Goal: Check status: Check status

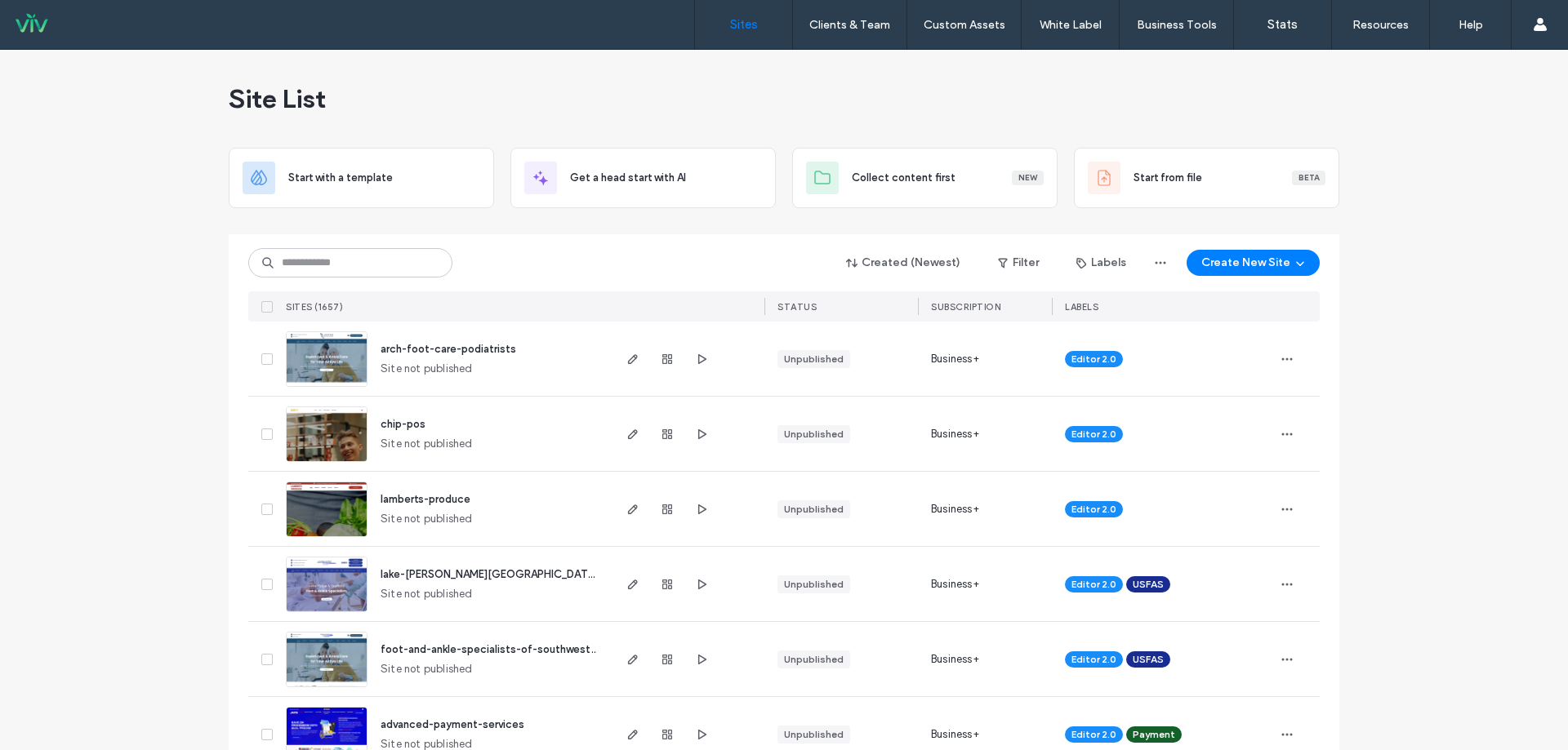
click at [364, 263] on input at bounding box center [351, 263] width 204 height 29
type input "*******"
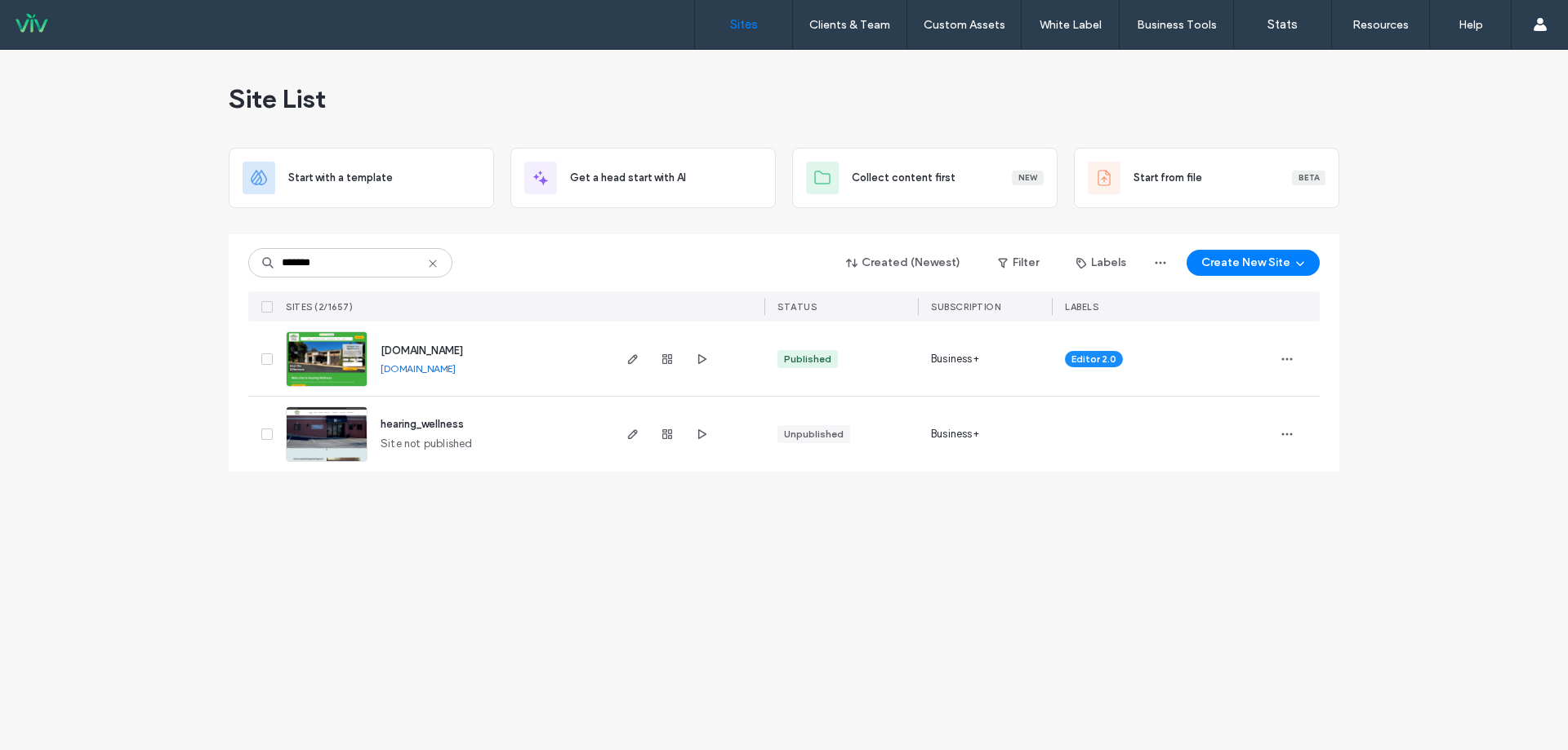
click at [463, 354] on span "[DOMAIN_NAME]" at bounding box center [421, 350] width 82 height 13
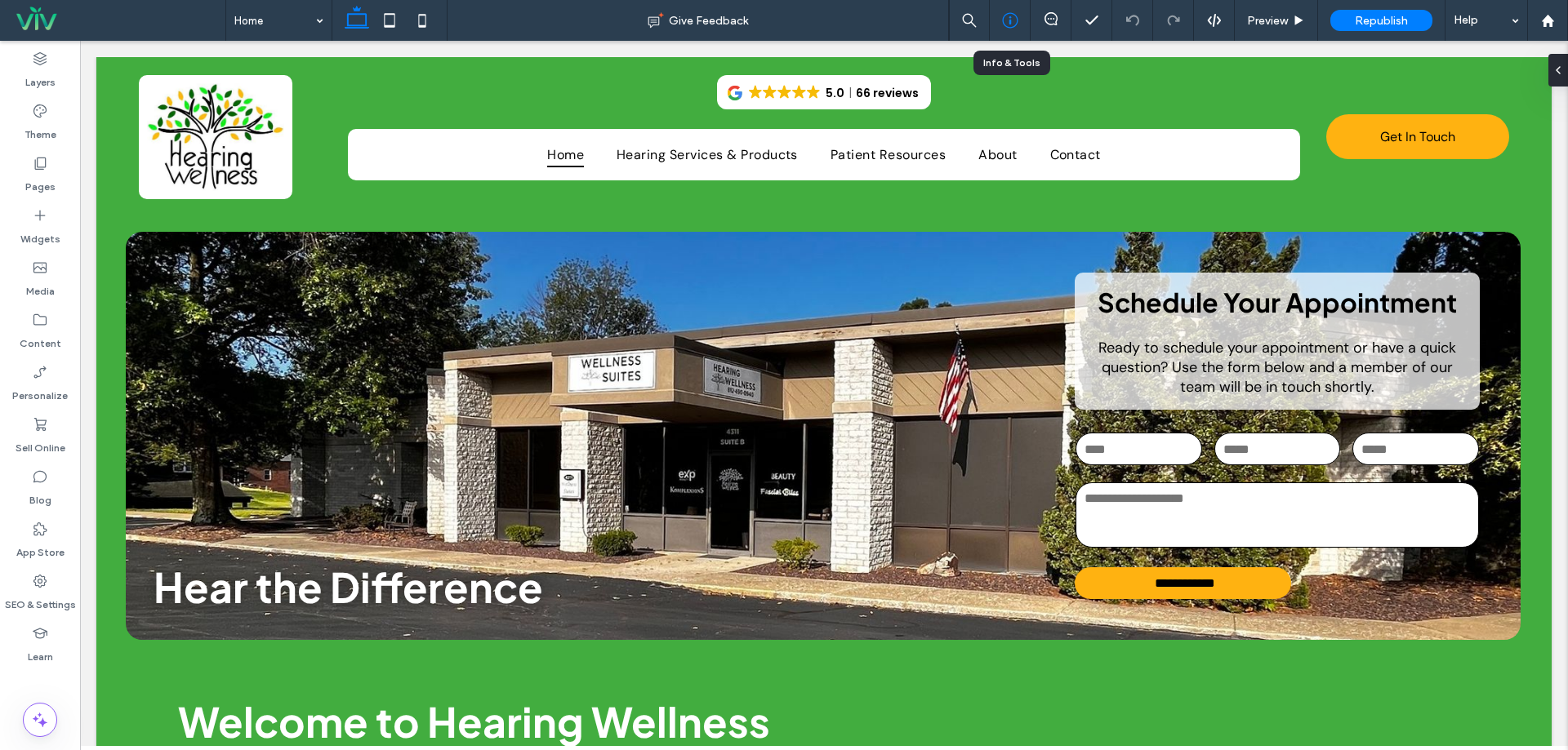
click at [1008, 12] on div at bounding box center [1010, 21] width 41 height 41
click at [1011, 17] on icon at bounding box center [1010, 21] width 16 height 16
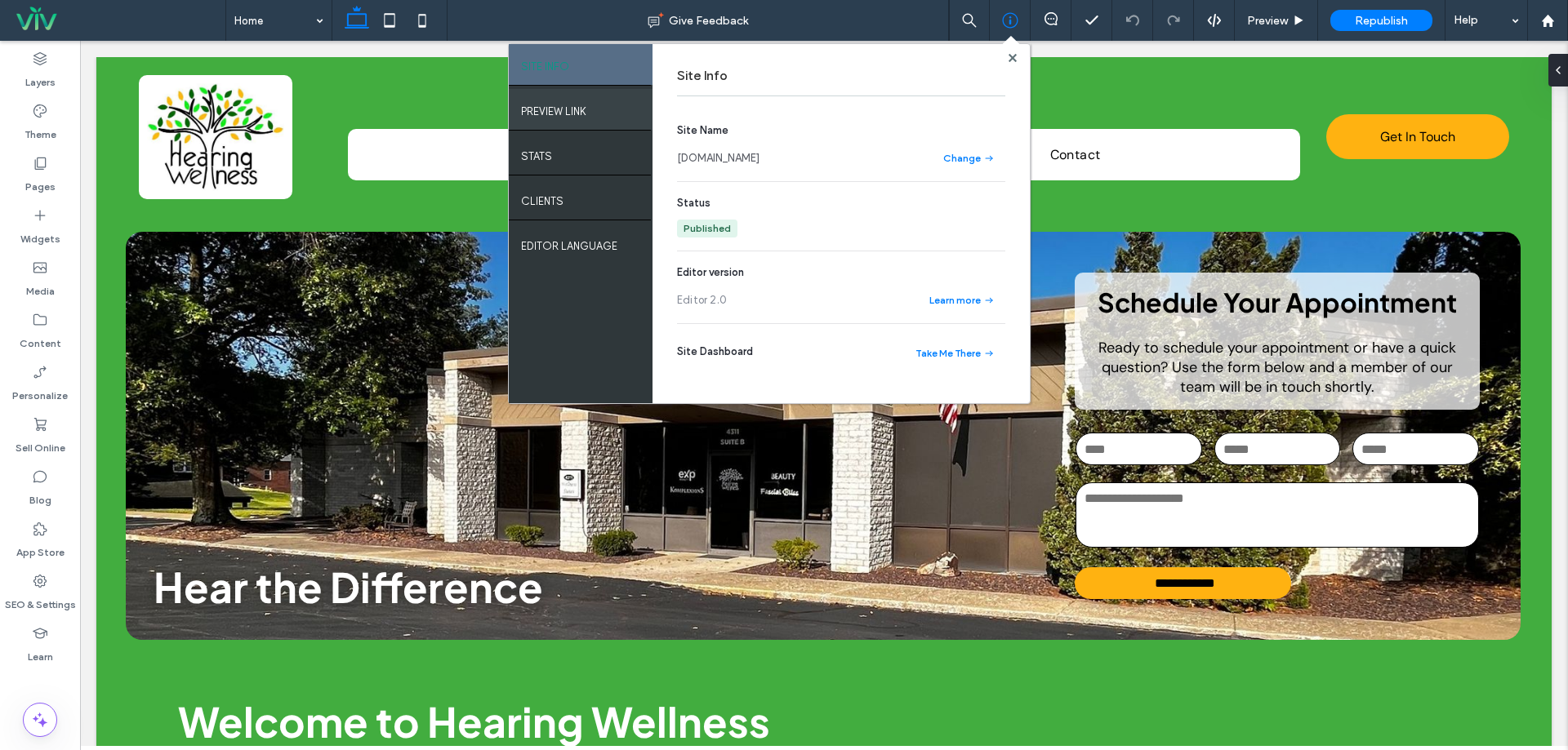
click at [572, 114] on label "PREVIEW LINK" at bounding box center [553, 107] width 65 height 21
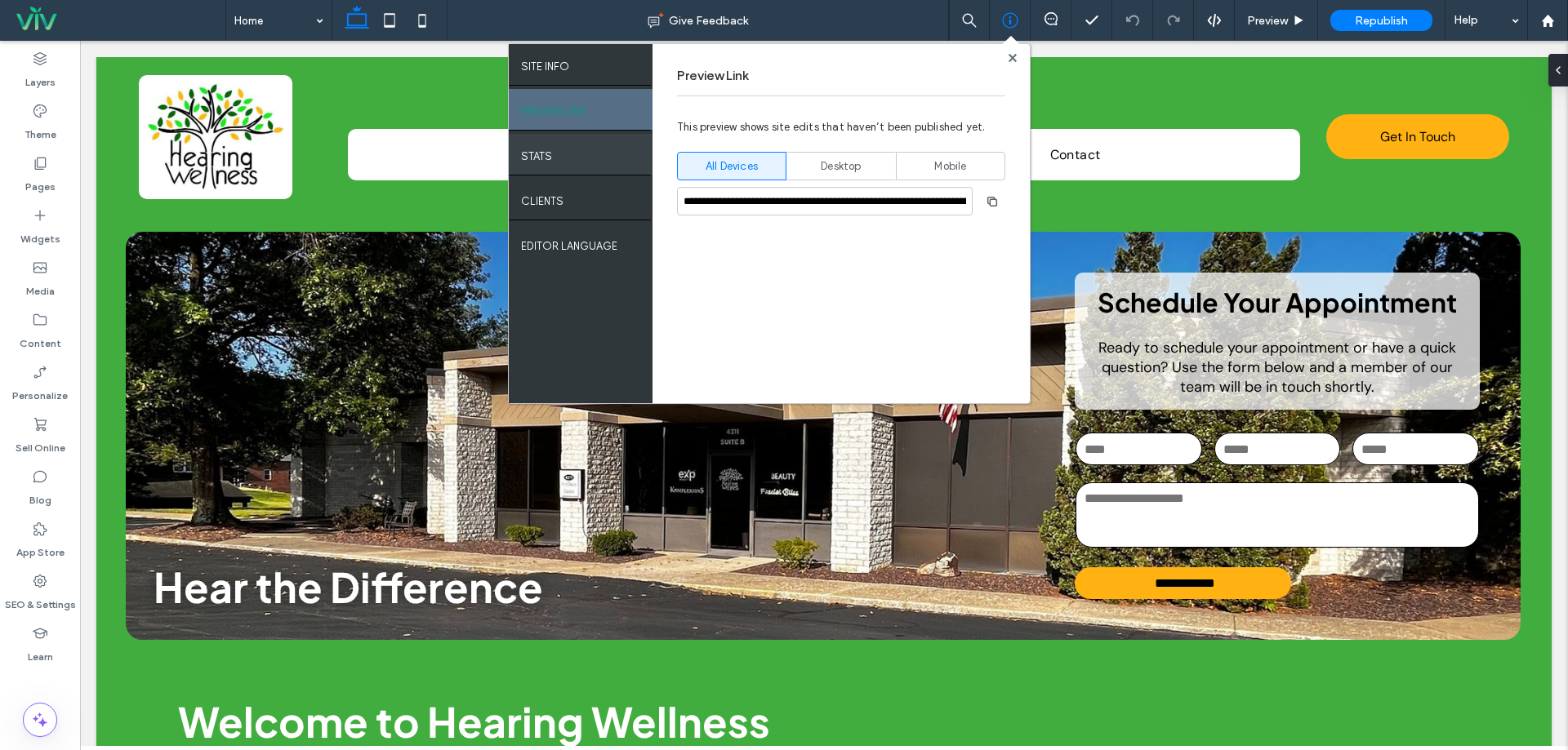
click at [614, 163] on div "STATS" at bounding box center [581, 155] width 144 height 41
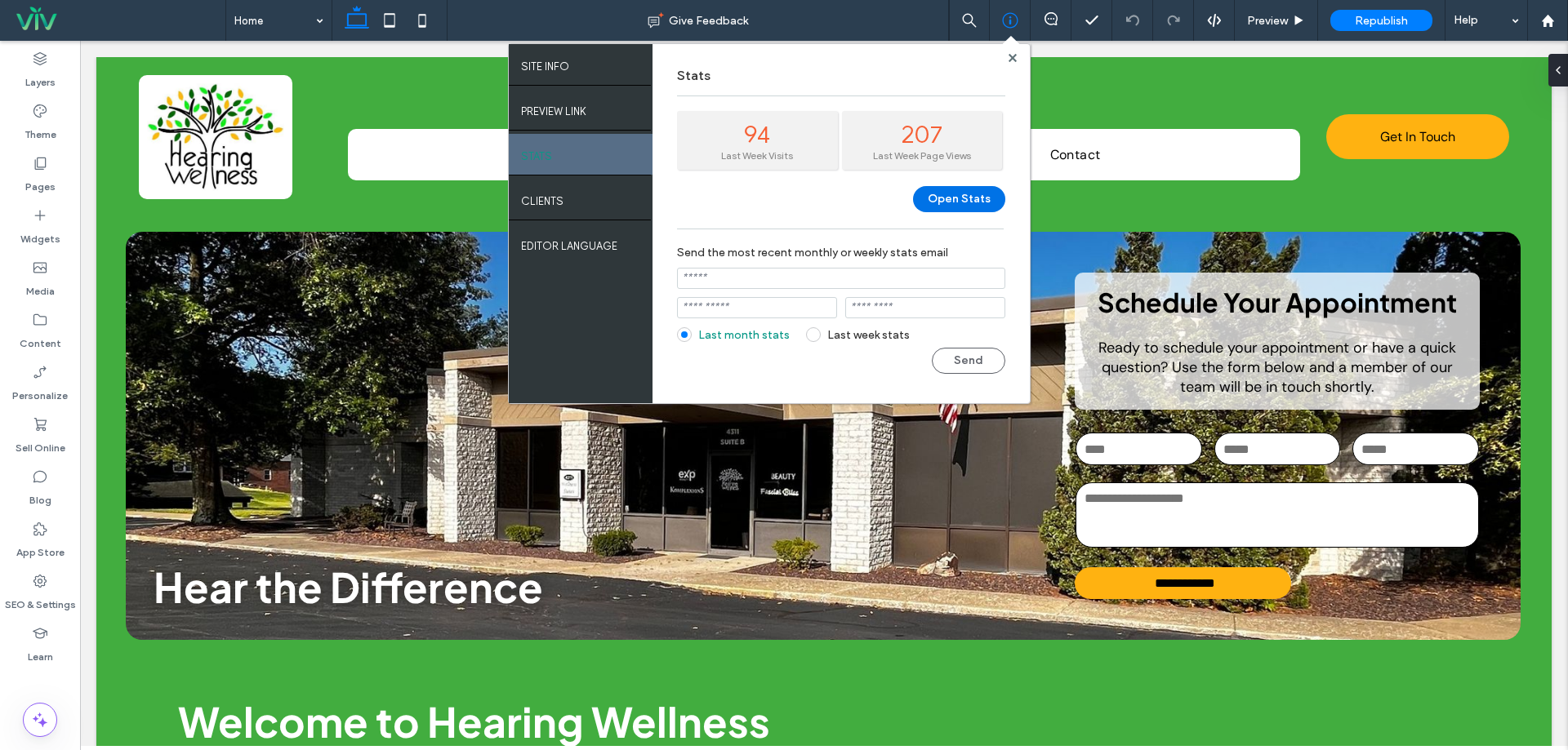
click at [957, 194] on button "Open Stats" at bounding box center [959, 198] width 92 height 26
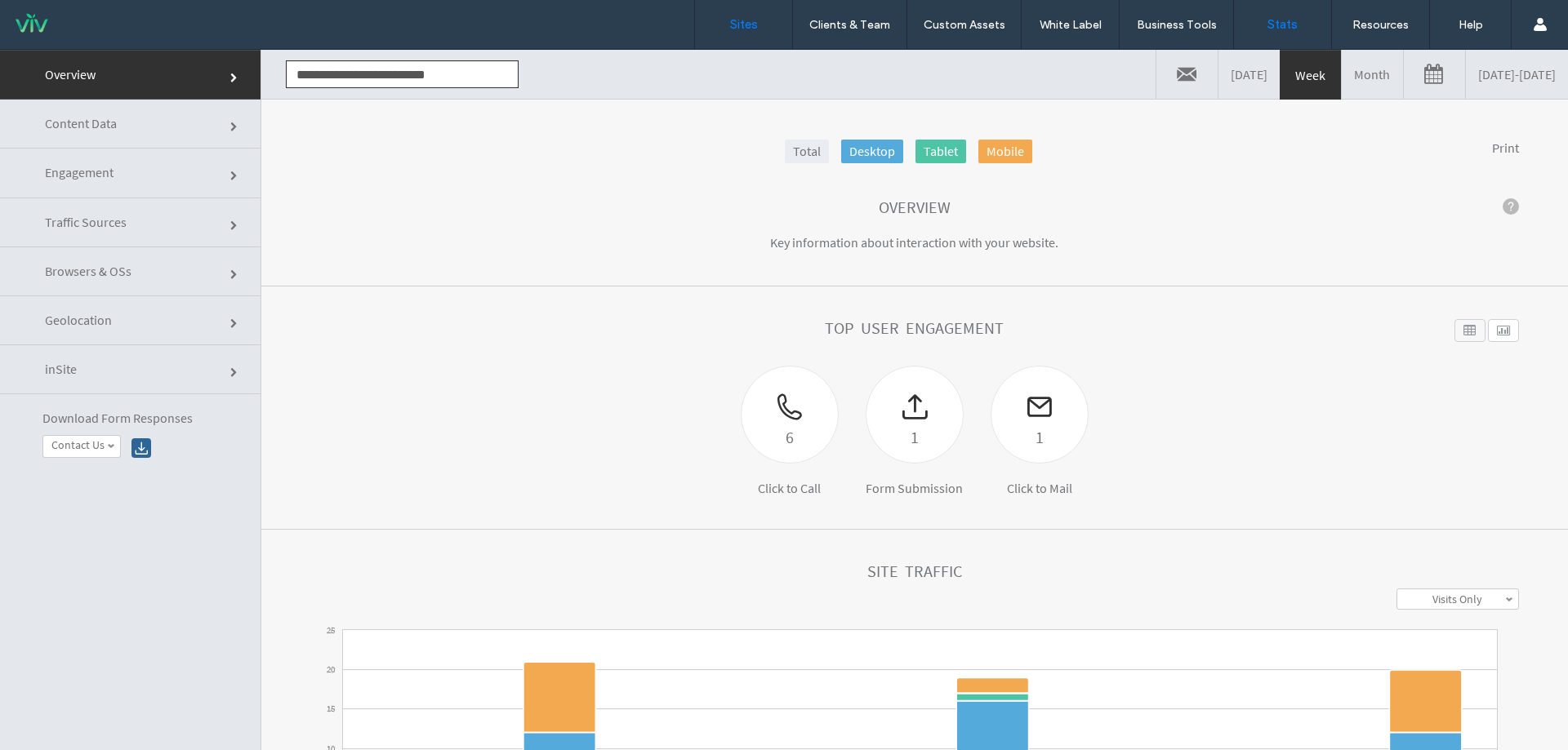
click at [750, 24] on label "Sites" at bounding box center [743, 24] width 28 height 14
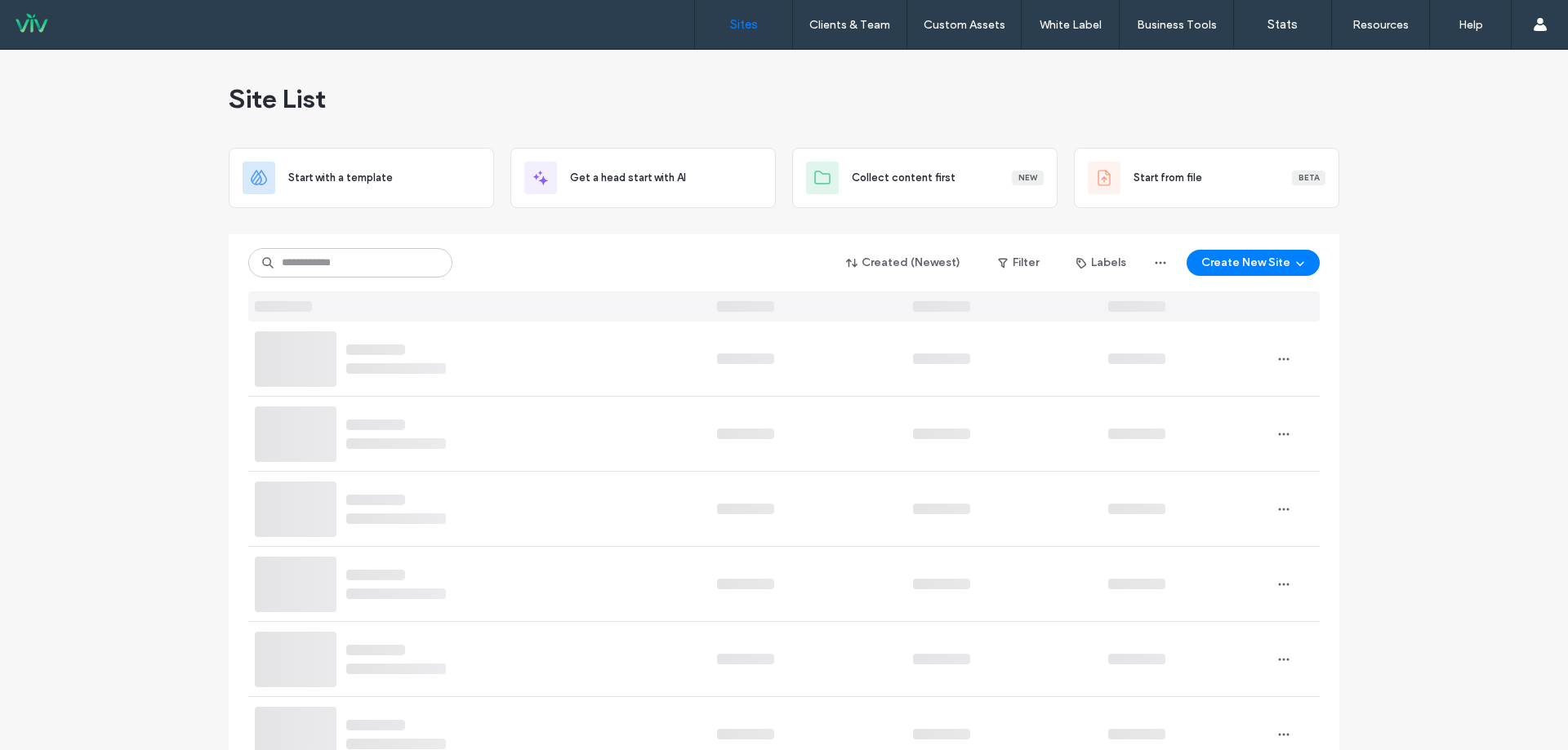
click at [384, 240] on div "Created (Newest) Filter Labels Create New Site" at bounding box center [784, 278] width 1072 height 88
click at [384, 248] on div "Created (Newest) Filter Labels Create New Site" at bounding box center [784, 263] width 1072 height 31
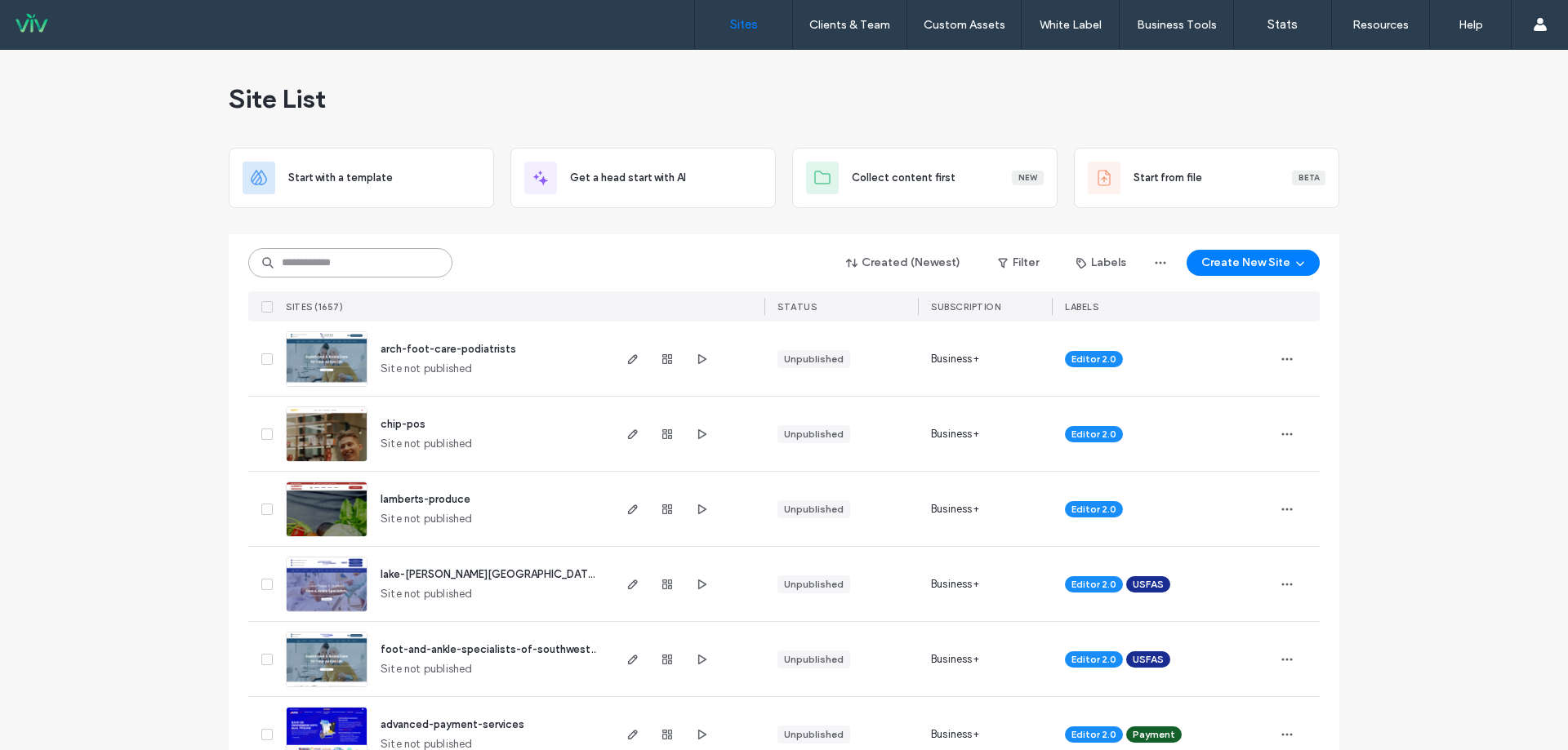
click at [382, 267] on input at bounding box center [351, 263] width 204 height 29
type input "*******"
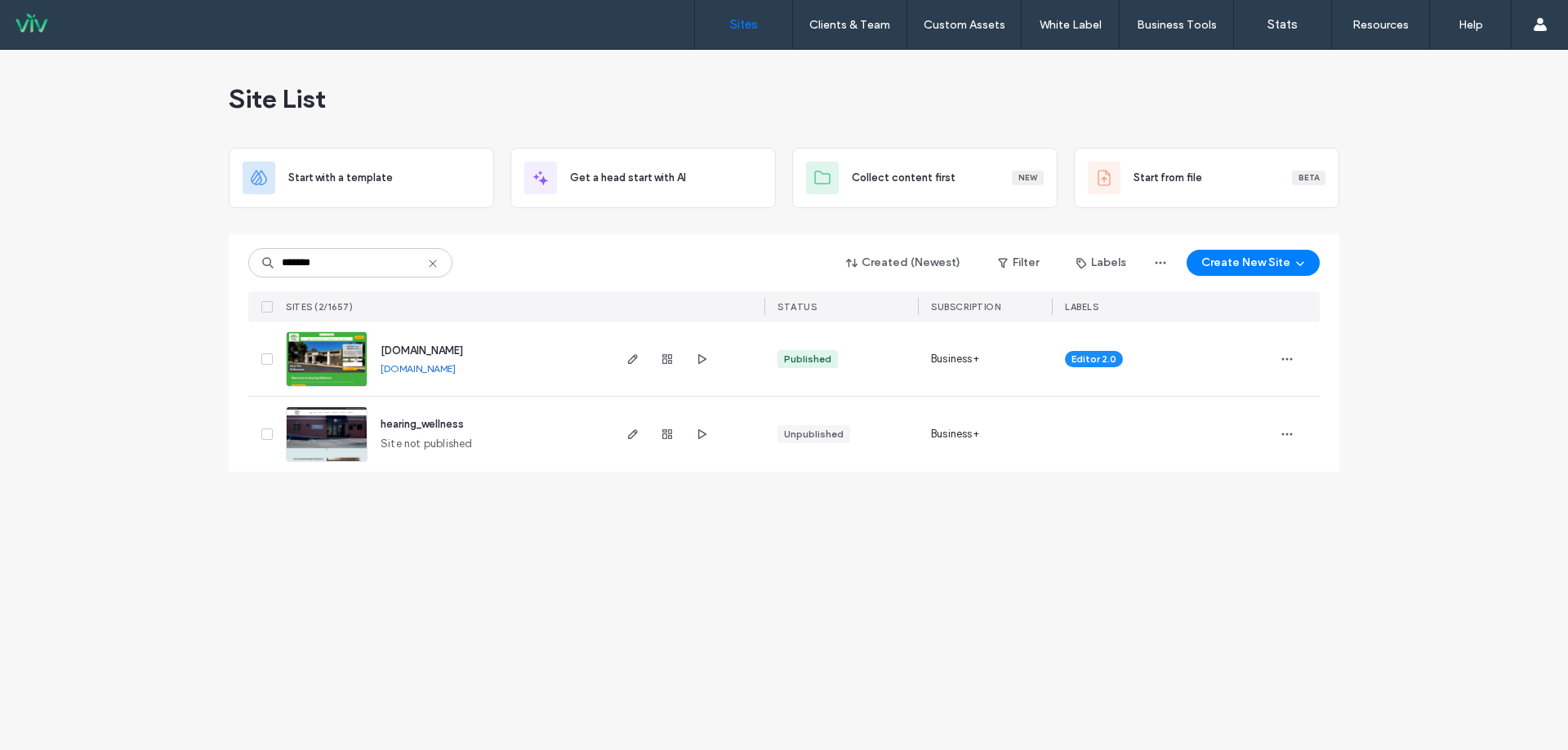
click at [460, 349] on span "www.hearingwellnessllc.com" at bounding box center [421, 350] width 82 height 13
click at [670, 350] on span "button" at bounding box center [667, 359] width 20 height 20
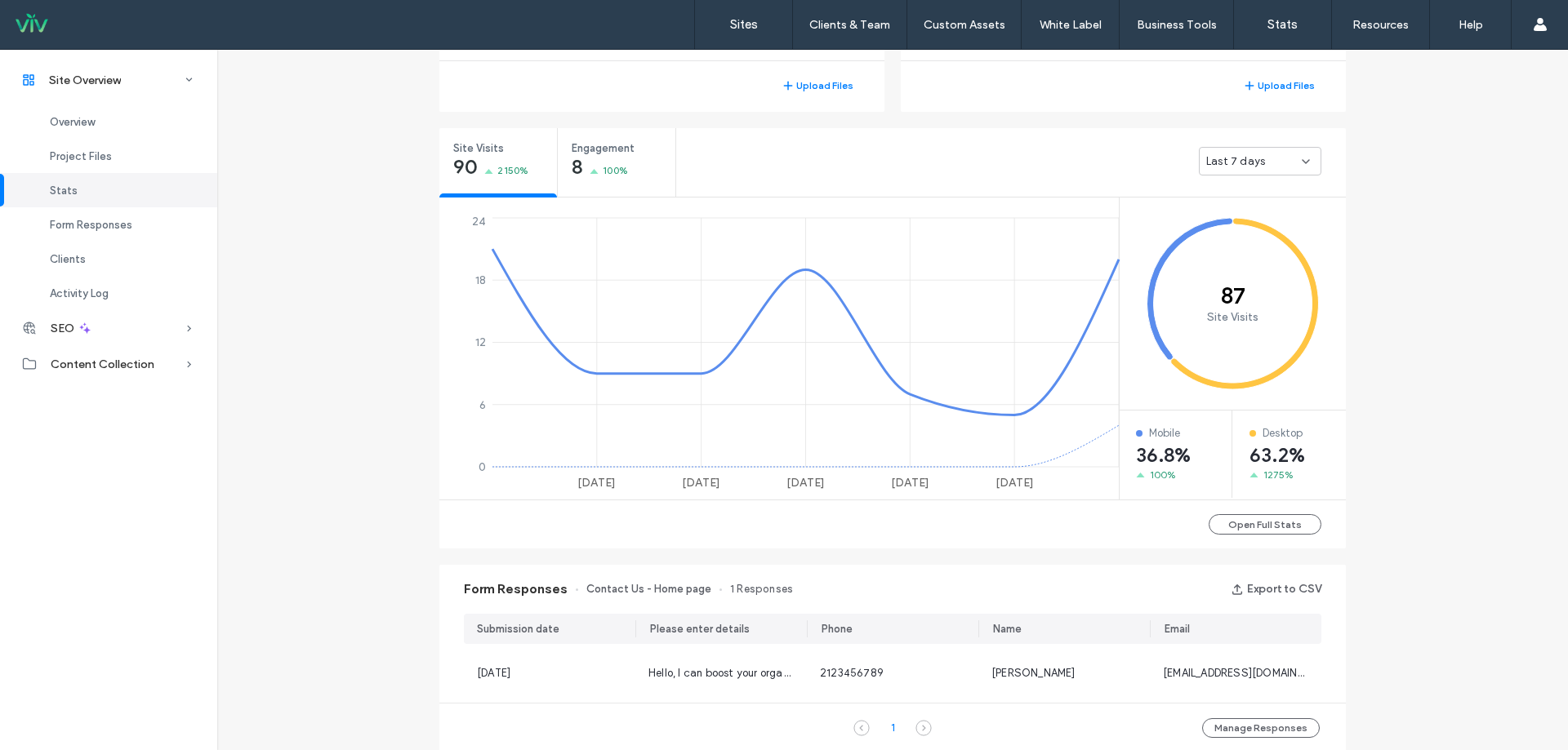
scroll to position [544, 0]
click at [1303, 156] on div "Site Visits 90 2150% Engagement 8 100% Last 7 days 9 Aug 10 Aug 11 Aug 12 Aug 1…" at bounding box center [892, 312] width 906 height 371
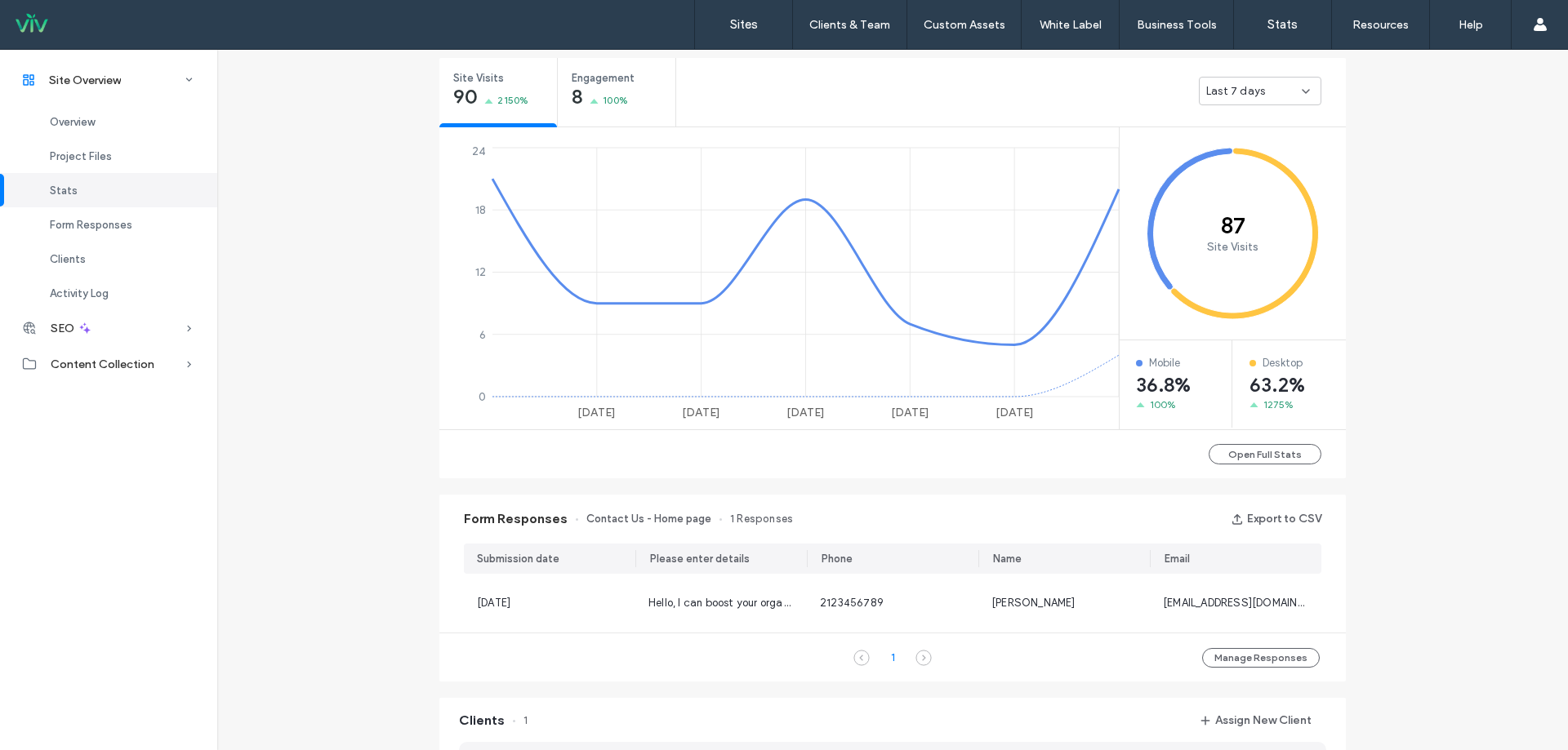
click at [1271, 89] on div "Last 7 days" at bounding box center [1253, 91] width 96 height 16
click at [1241, 175] on span "Last 30 days" at bounding box center [1233, 177] width 65 height 16
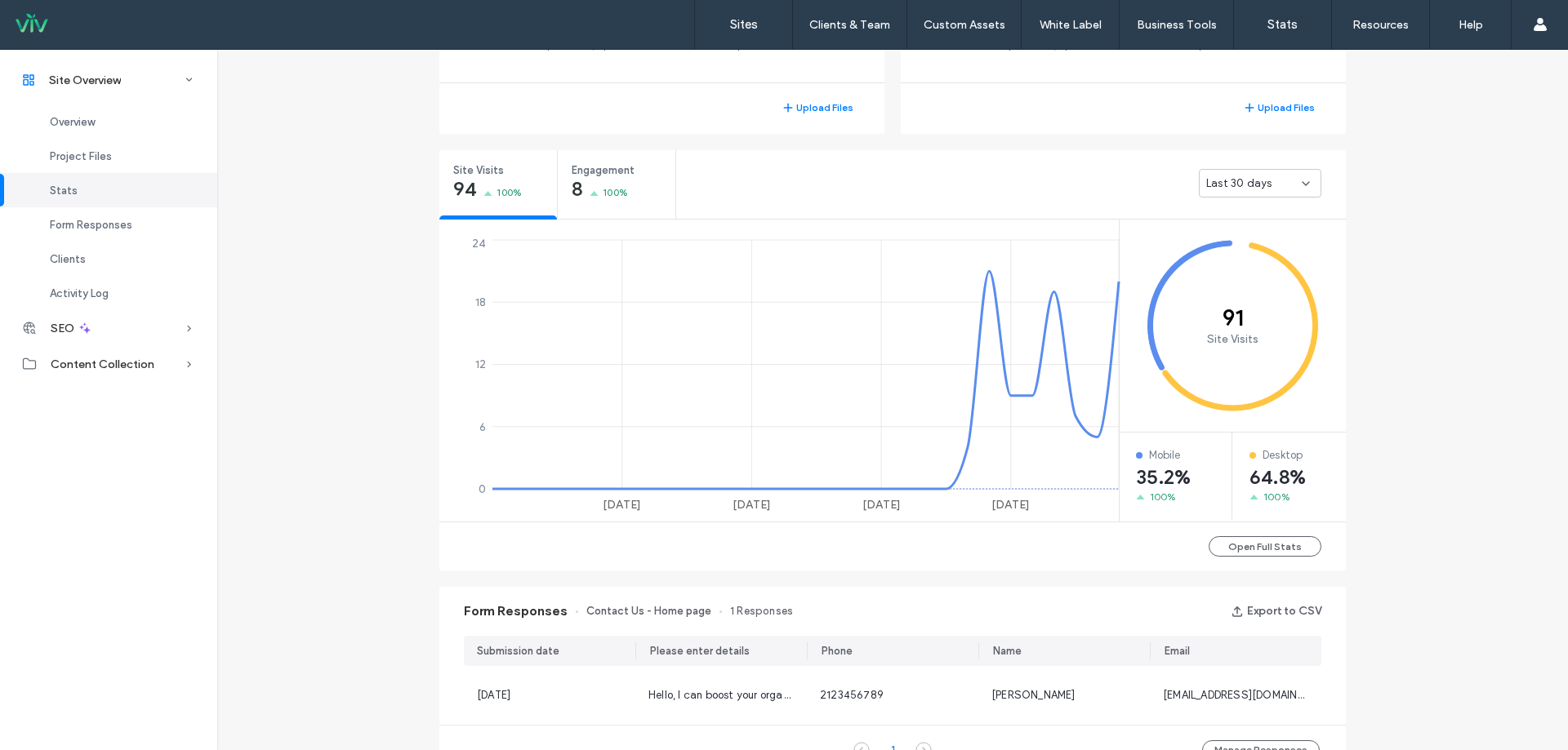
scroll to position [503, 0]
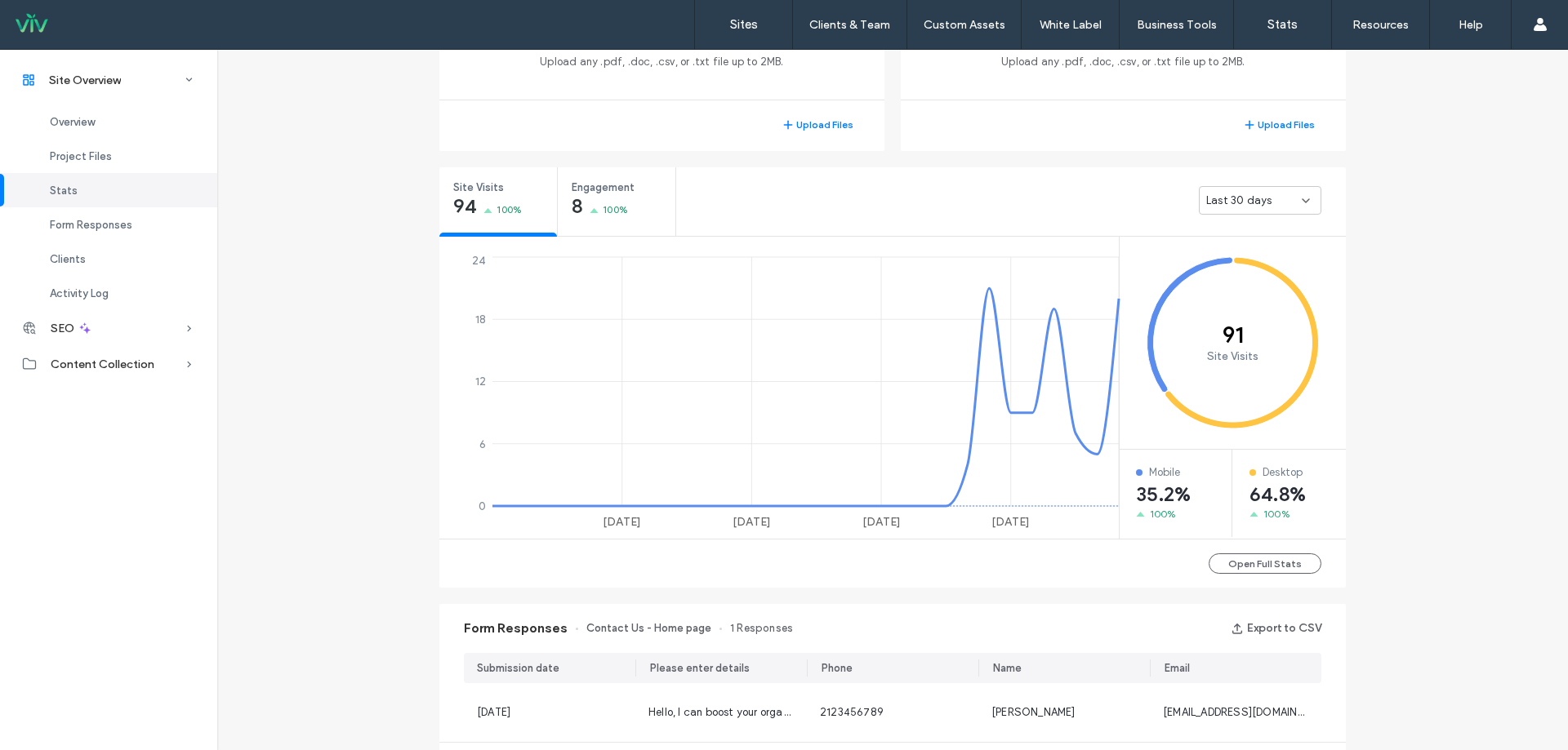
click at [1307, 184] on div "Last 30 days" at bounding box center [1011, 199] width 670 height 65
click at [1261, 199] on span "Last 30 days" at bounding box center [1238, 200] width 65 height 16
click at [1233, 224] on span "Yesterday" at bounding box center [1216, 229] width 33 height 16
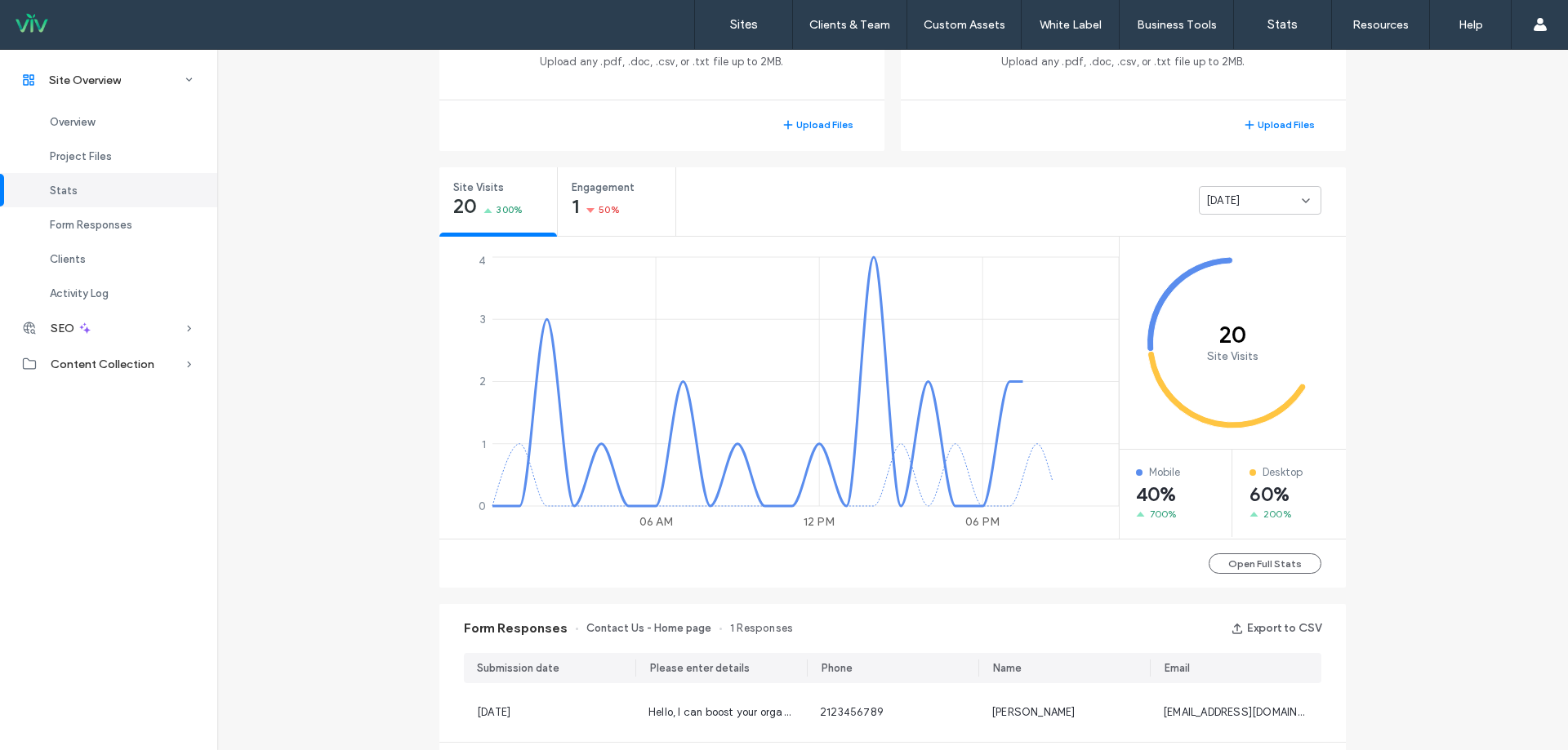
click at [1293, 189] on div "Yesterday" at bounding box center [1259, 200] width 123 height 29
click at [1242, 249] on div "Last 7 days" at bounding box center [1254, 257] width 121 height 29
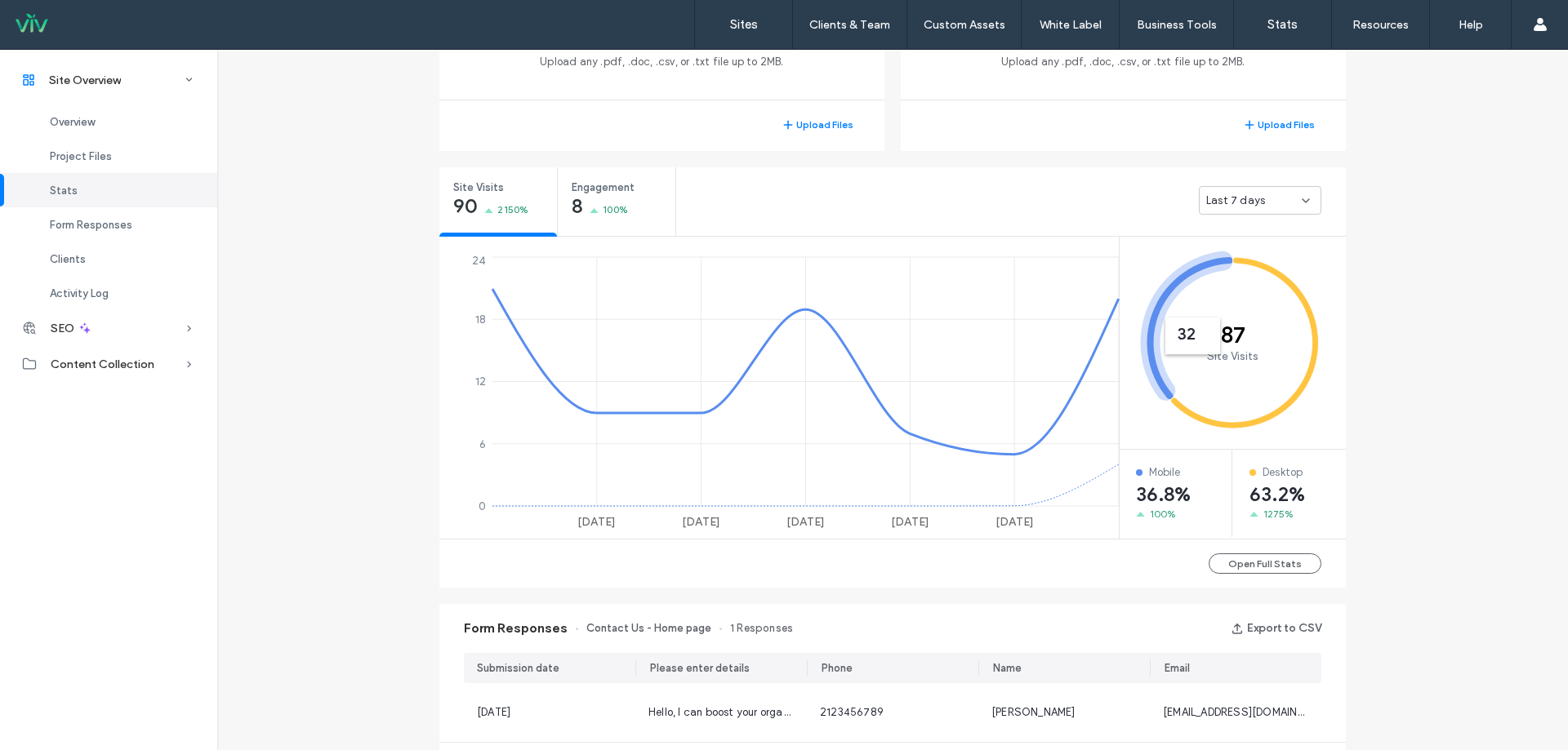
click at [329, 609] on div "Site Overview www.hearingwellnessllc.com Site ID: b01b3985 https://www.hearingw…" at bounding box center [893, 508] width 1351 height 1924
click at [1376, 326] on div "Site Overview www.hearingwellnessllc.com Site ID: b01b3985 https://www.hearingw…" at bounding box center [893, 508] width 1351 height 1924
click at [355, 316] on div "Site Overview www.hearingwellnessllc.com Site ID: b01b3985 https://www.hearingw…" at bounding box center [893, 508] width 1351 height 1924
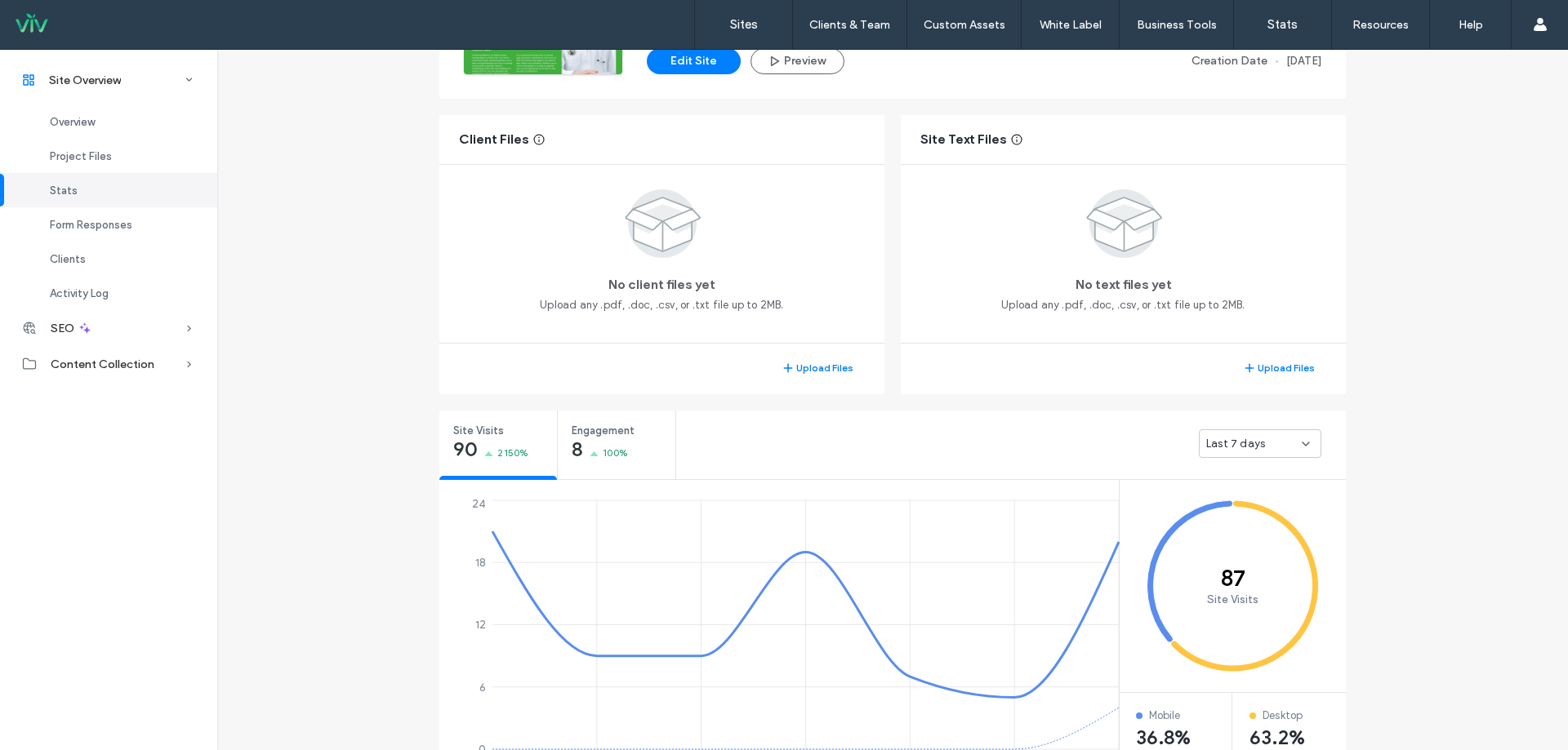
scroll to position [69, 0]
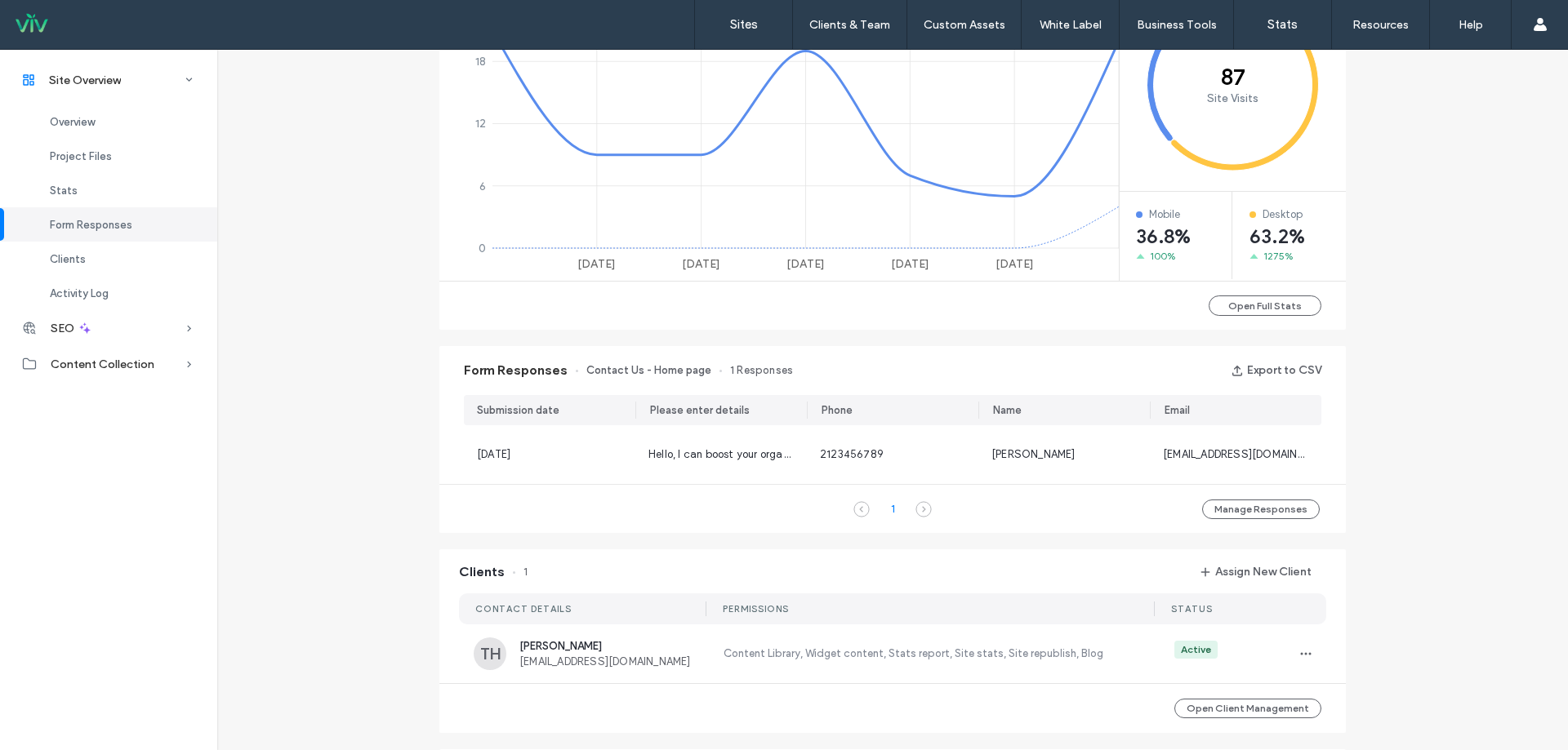
scroll to position [544, 0]
